Goal: Information Seeking & Learning: Find specific fact

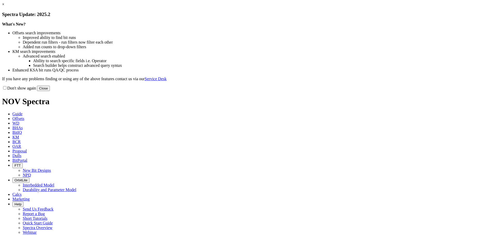
click at [4, 6] on link "×" at bounding box center [3, 4] width 2 height 4
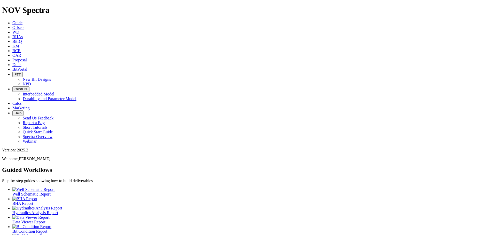
click at [19, 44] on link "KM" at bounding box center [15, 46] width 7 height 4
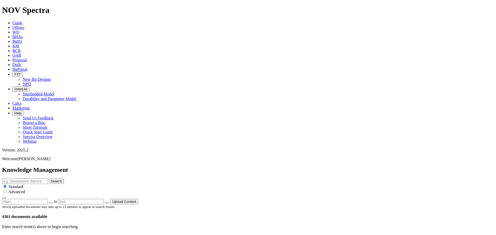
click at [48, 179] on input "text" at bounding box center [25, 181] width 46 height 5
type input "bicenter bit"
click at [49, 179] on button "Search" at bounding box center [56, 181] width 15 height 5
click at [20, 235] on icon at bounding box center [20, 238] width 0 height 4
click at [48, 179] on input "bicenter bit" at bounding box center [25, 181] width 46 height 5
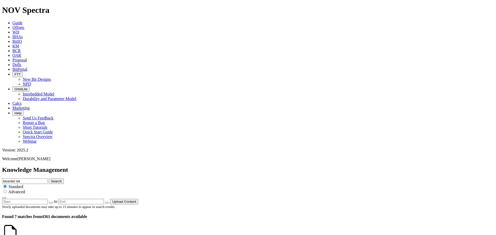
click at [48, 179] on input "bicenter bit" at bounding box center [25, 181] width 46 height 5
type input "bicenter motor"
click at [49, 179] on button "Search" at bounding box center [56, 181] width 15 height 5
click at [20, 235] on icon at bounding box center [20, 238] width 0 height 4
click at [48, 179] on input "bicenter motor" at bounding box center [25, 181] width 46 height 5
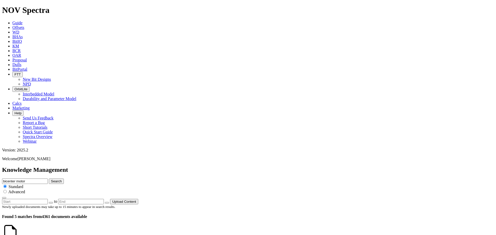
drag, startPoint x: 240, startPoint y: 28, endPoint x: 203, endPoint y: 28, distance: 36.9
click at [203, 167] on div "Knowledge Management bicenter motor Search Standard Advanced to Upload Content" at bounding box center [248, 186] width 492 height 38
type input "motor"
click at [49, 179] on button "Search" at bounding box center [56, 181] width 15 height 5
click at [48, 179] on input "motor" at bounding box center [25, 181] width 46 height 5
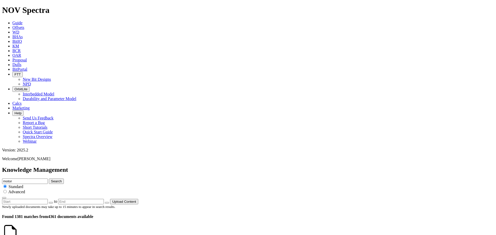
click at [48, 179] on input "motor" at bounding box center [25, 181] width 46 height 5
type input "b"
type input "bicenter RSS"
click at [49, 179] on button "Search" at bounding box center [56, 181] width 15 height 5
click at [48, 179] on input "bicenter RSS" at bounding box center [25, 181] width 46 height 5
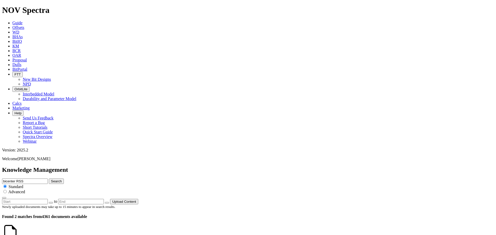
click at [48, 179] on input "bicenter RSS" at bounding box center [25, 181] width 46 height 5
type input "bicenter"
click at [49, 179] on button "Search" at bounding box center [56, 181] width 15 height 5
click at [48, 179] on input "bicenter" at bounding box center [25, 181] width 46 height 5
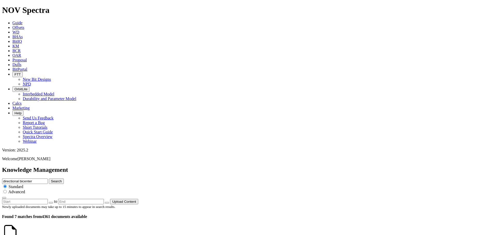
type input "directional bicenter"
click at [49, 179] on button "Search" at bounding box center [56, 181] width 15 height 5
click at [48, 179] on input "directional bicenter" at bounding box center [25, 181] width 46 height 5
type input "directional bi-center"
click at [49, 179] on button "Search" at bounding box center [56, 181] width 15 height 5
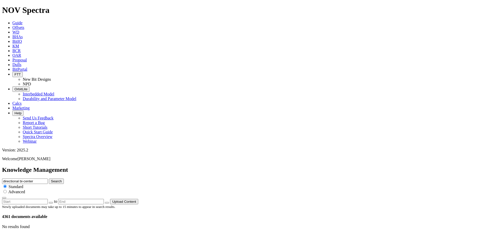
click at [48, 179] on input "directional bi-center" at bounding box center [25, 181] width 46 height 5
type input "directional bi center"
click at [49, 179] on button "Search" at bounding box center [56, 181] width 15 height 5
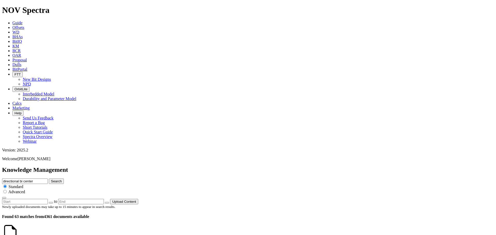
drag, startPoint x: 266, startPoint y: 25, endPoint x: 190, endPoint y: 37, distance: 76.9
click at [190, 167] on div "Knowledge Management directional bi center Search Standard Advanced to Upload C…" at bounding box center [248, 186] width 492 height 38
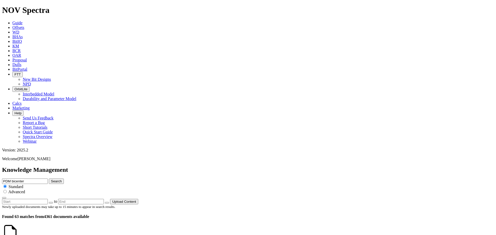
type input "PDM bicenter"
click at [49, 179] on button "Search" at bounding box center [56, 181] width 15 height 5
click at [20, 235] on link at bounding box center [20, 238] width 0 height 4
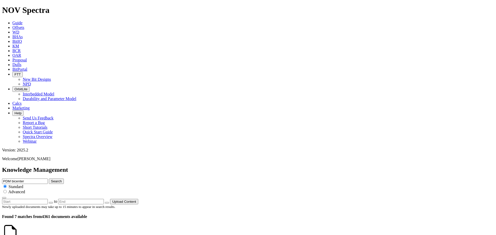
scroll to position [77, 0]
drag, startPoint x: 233, startPoint y: 28, endPoint x: 212, endPoint y: 26, distance: 20.2
click at [212, 167] on div "Knowledge Management PDM bicenter Search Standard Advanced to Upload Content" at bounding box center [248, 186] width 492 height 38
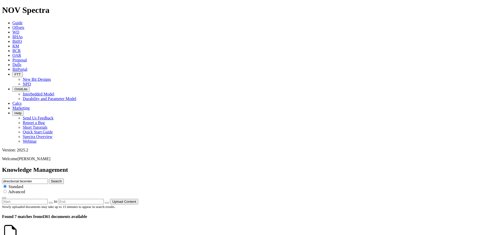
type input "directional bicenter"
click at [49, 179] on button "Search" at bounding box center [56, 181] width 15 height 5
click at [48, 179] on input "directional bicenter" at bounding box center [25, 181] width 46 height 5
type input "directional bi center"
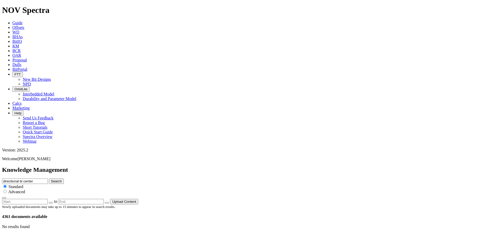
click at [49, 179] on button "Search" at bounding box center [56, 181] width 15 height 5
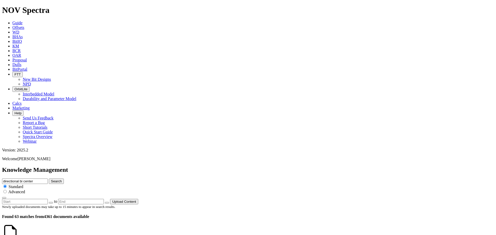
scroll to position [708, 0]
